Goal: Find specific page/section: Find specific page/section

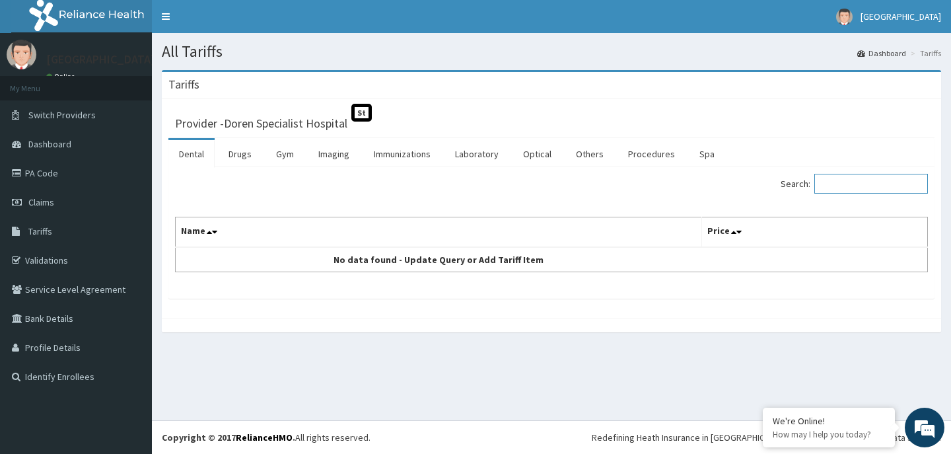
click at [867, 183] on input "Search:" at bounding box center [871, 184] width 114 height 20
type input "flora"
